Goal: Transaction & Acquisition: Purchase product/service

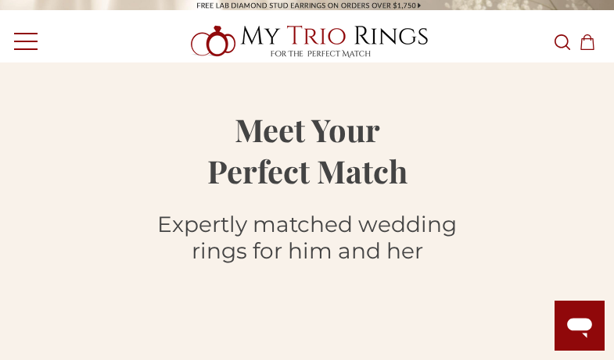
click at [562, 41] on icon "Search Search" at bounding box center [562, 42] width 16 height 16
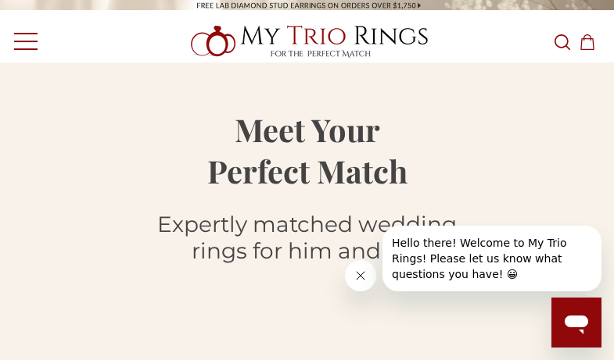
click at [562, 41] on icon "Search Search" at bounding box center [562, 42] width 16 height 16
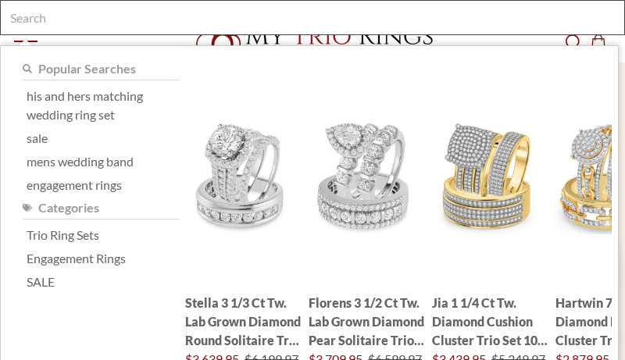
type input "h"
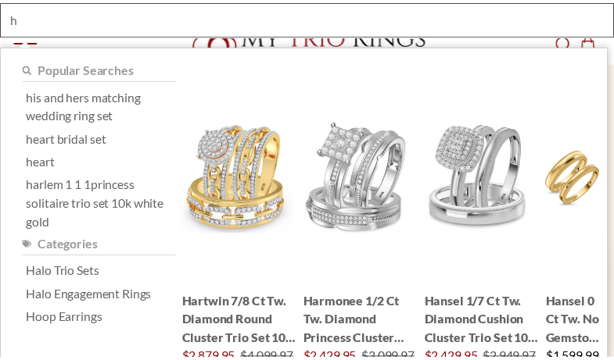
scroll to position [0, 15]
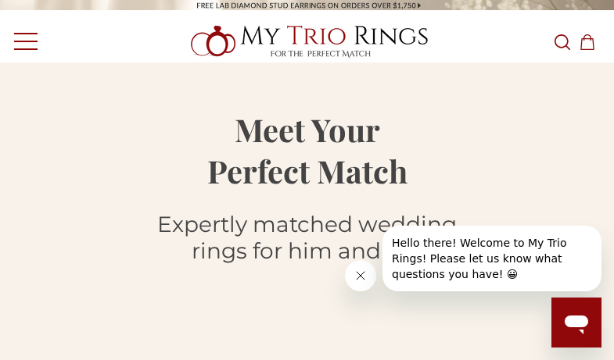
click at [562, 41] on icon "Search Search" at bounding box center [562, 42] width 16 height 16
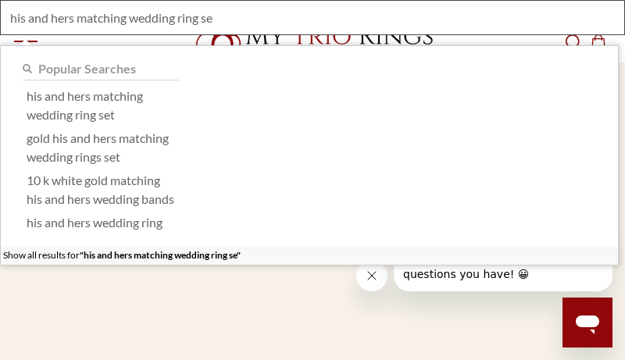
type input "his and hers matching wedding ring set"
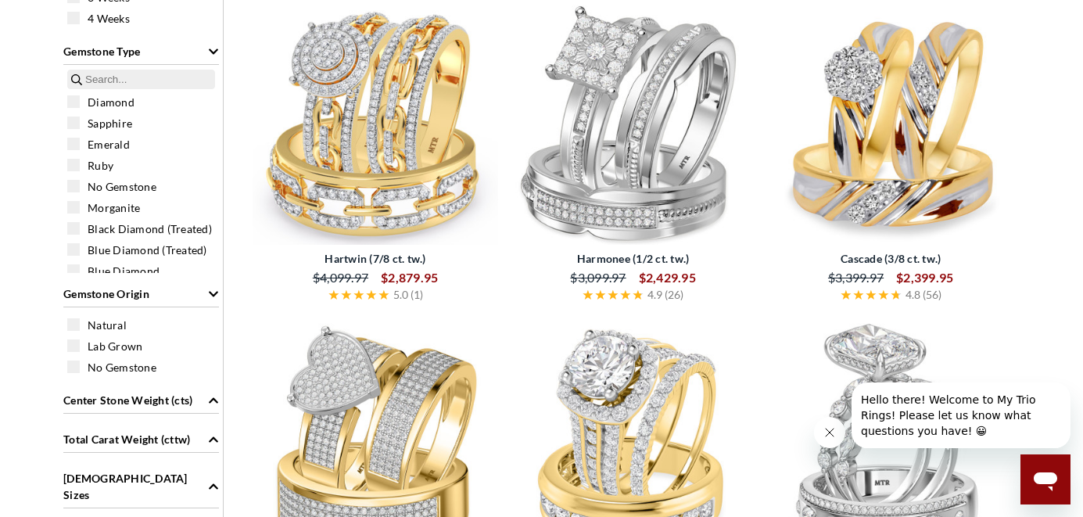
scroll to position [288, 0]
